Goal: Information Seeking & Learning: Learn about a topic

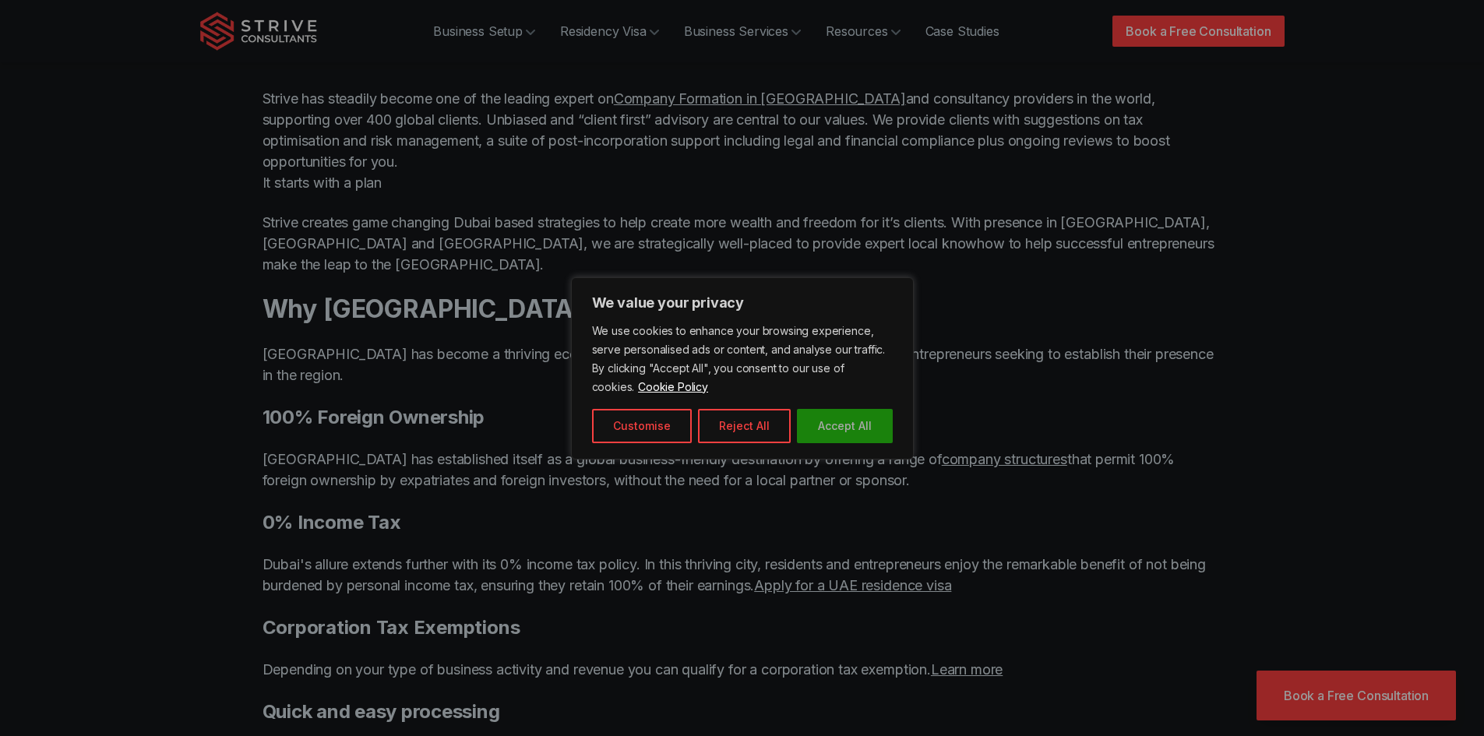
scroll to position [1091, 0]
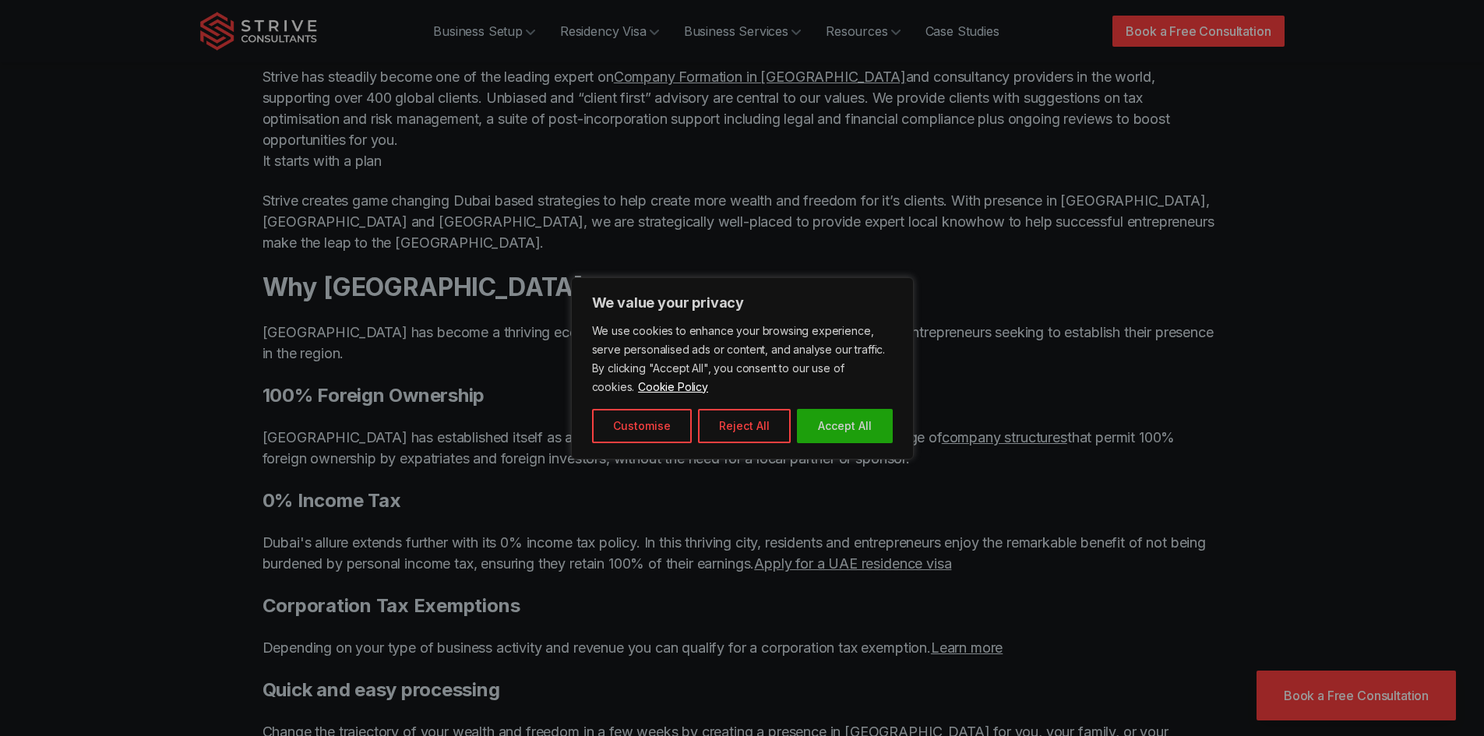
click at [726, 495] on div at bounding box center [742, 368] width 1484 height 736
click at [642, 426] on button "Customise" at bounding box center [642, 426] width 100 height 34
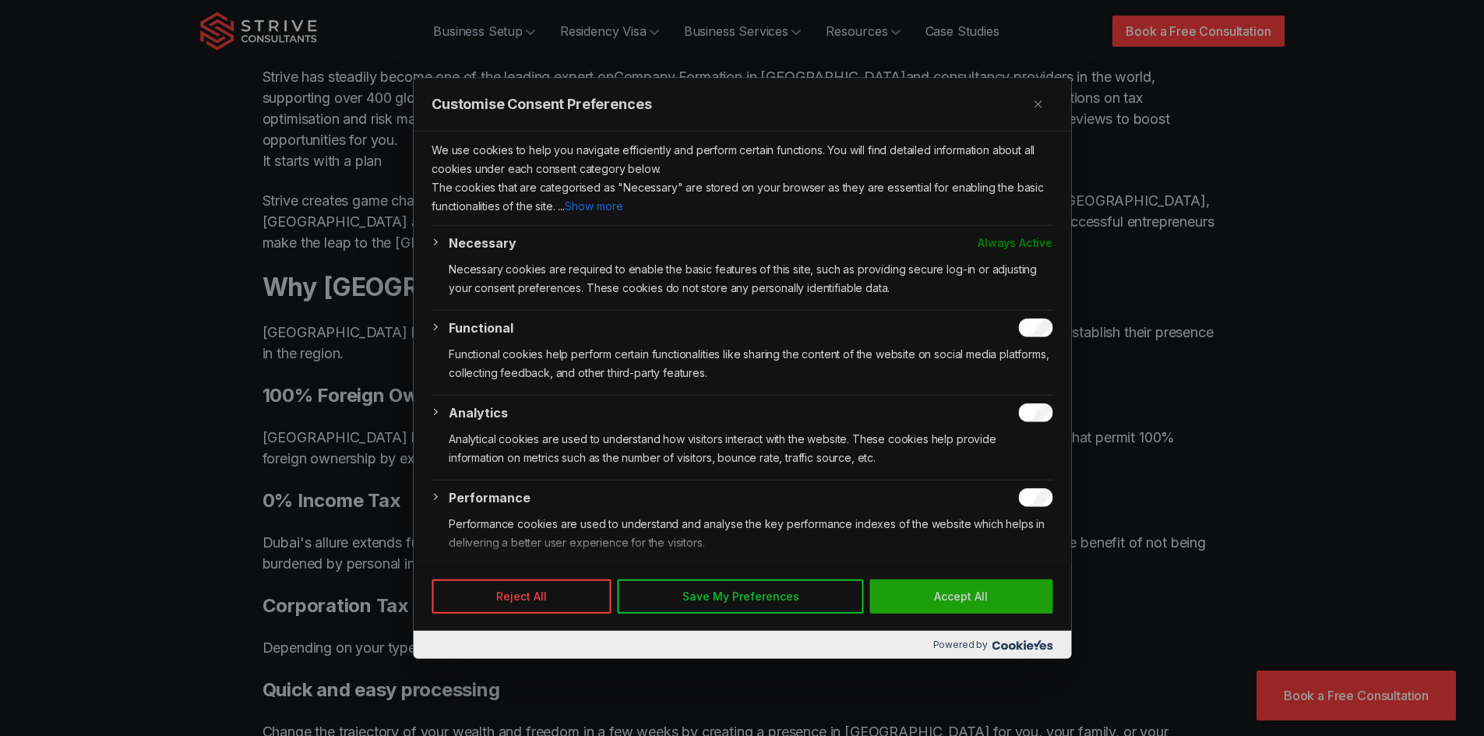
click at [1210, 526] on div at bounding box center [742, 368] width 1484 height 736
click at [593, 587] on button "Reject All" at bounding box center [522, 597] width 180 height 34
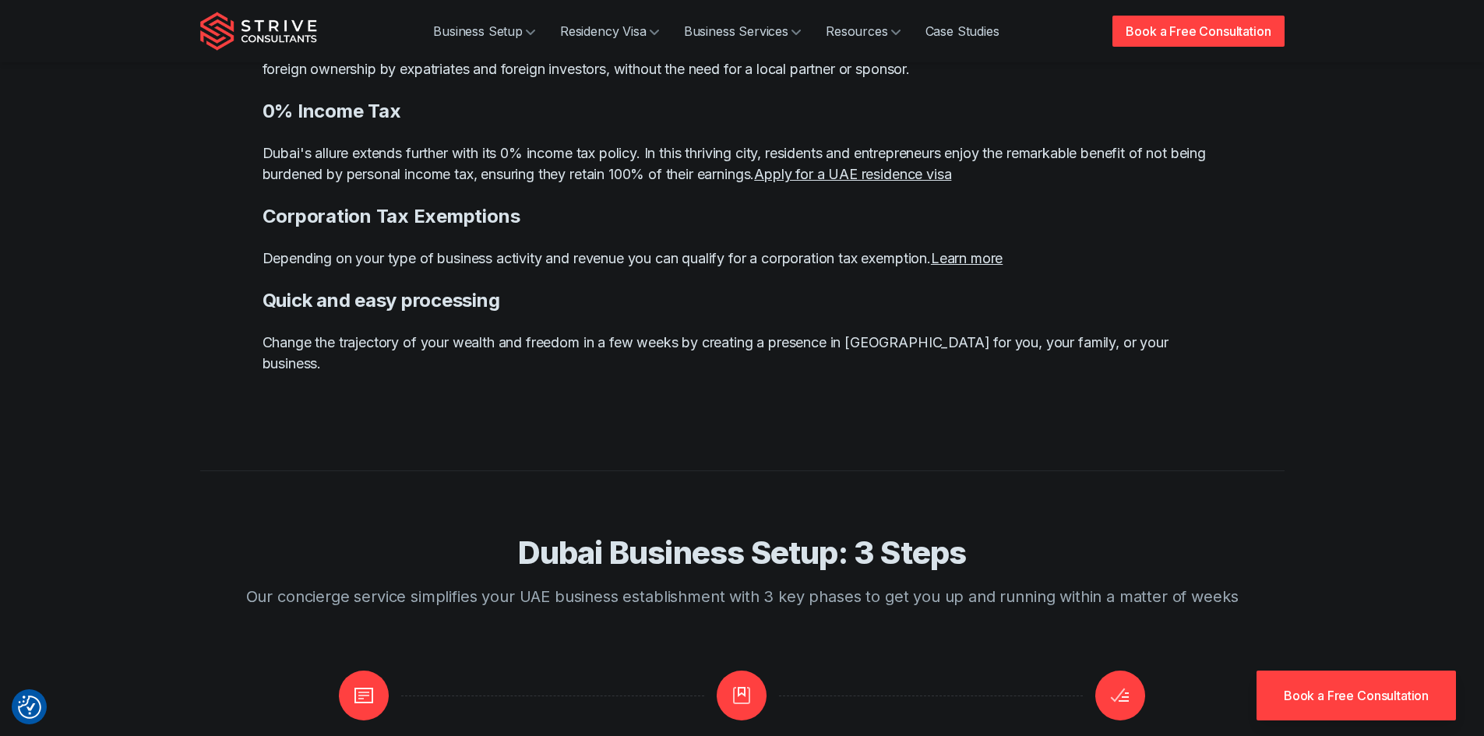
scroll to position [1870, 0]
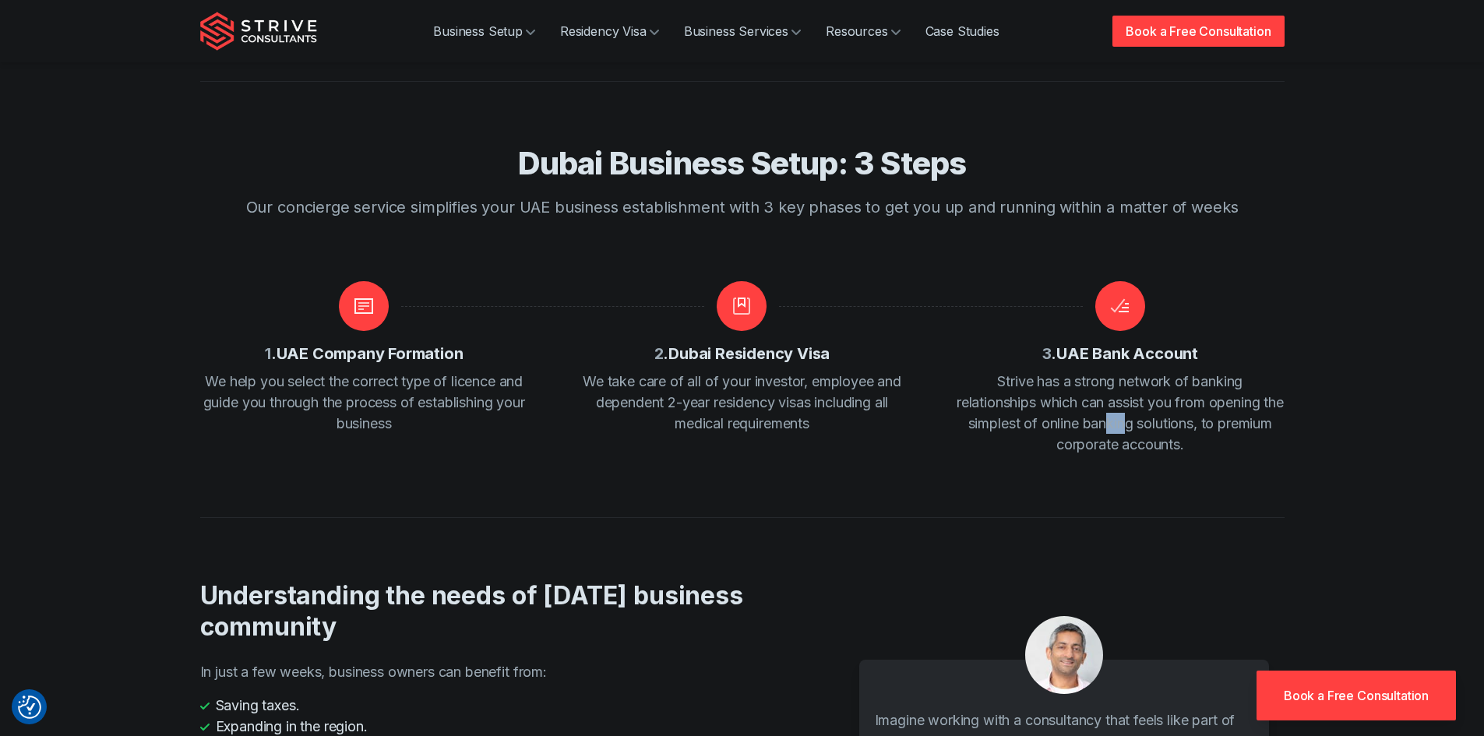
drag, startPoint x: 1155, startPoint y: 363, endPoint x: 1168, endPoint y: 363, distance: 13.2
click at [1168, 371] on p "Strive has a strong network of banking relationships which can assist you from …" at bounding box center [1120, 413] width 328 height 84
drag, startPoint x: 1239, startPoint y: 361, endPoint x: 1241, endPoint y: 386, distance: 25.0
click at [1241, 386] on p "Strive has a strong network of banking relationships which can assist you from …" at bounding box center [1120, 413] width 328 height 84
drag, startPoint x: 600, startPoint y: 317, endPoint x: 663, endPoint y: 315, distance: 63.1
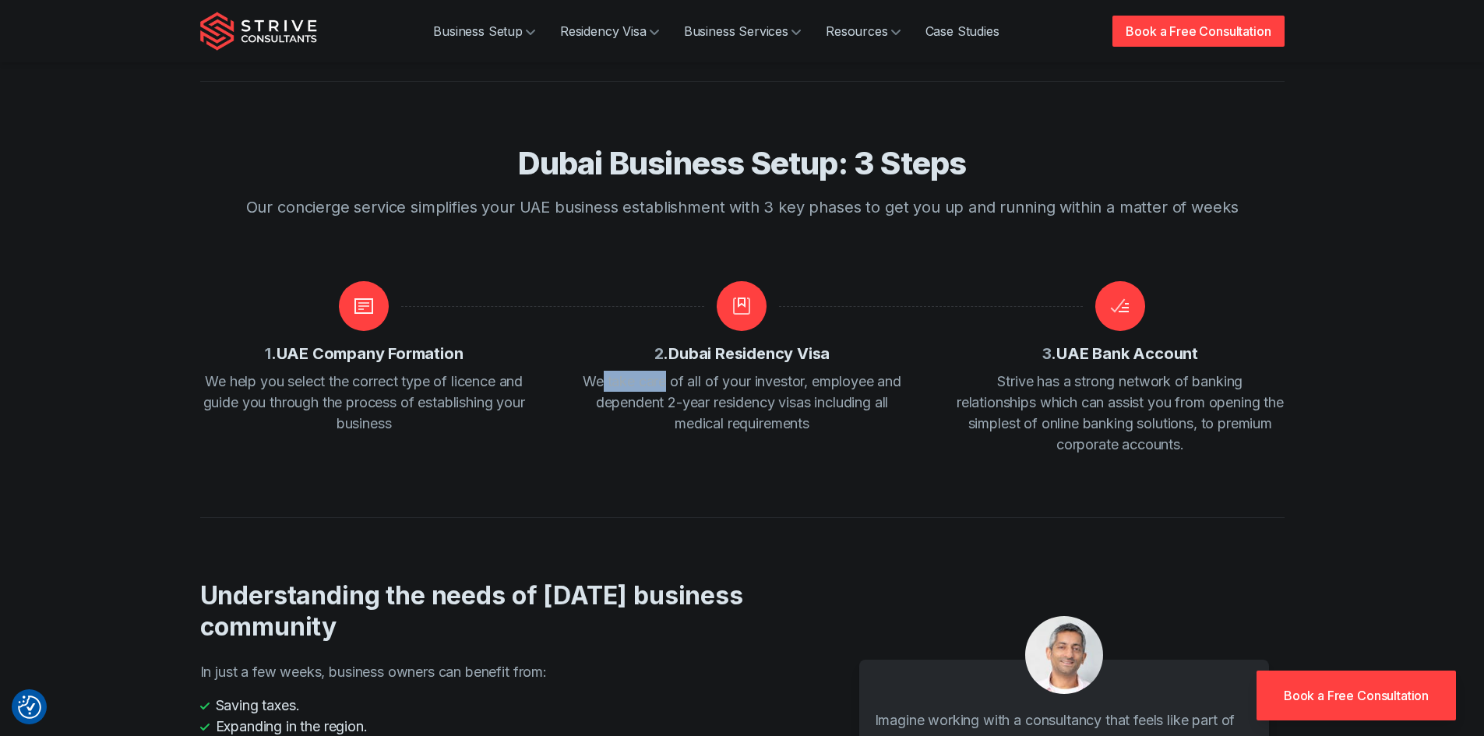
click at [663, 371] on p "We take care of all of your investor, employee and dependent 2-year residency v…" at bounding box center [742, 402] width 328 height 63
